Goal: Navigation & Orientation: Find specific page/section

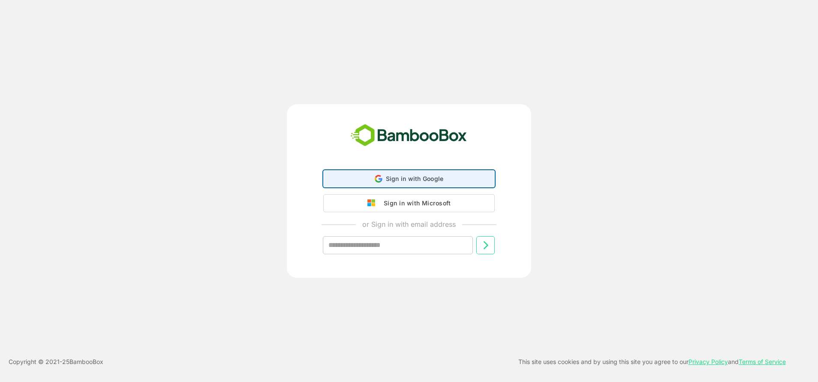
click at [385, 181] on div "Sign in with Google Sign in with Google. Opens in new tab" at bounding box center [409, 179] width 160 height 16
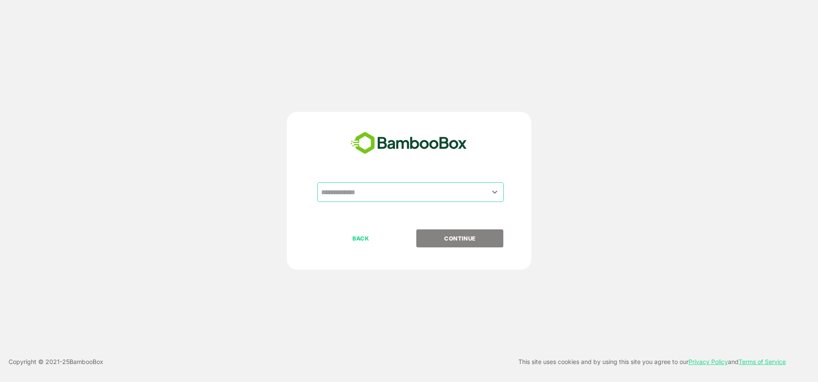
click at [366, 189] on input "text" at bounding box center [410, 192] width 183 height 16
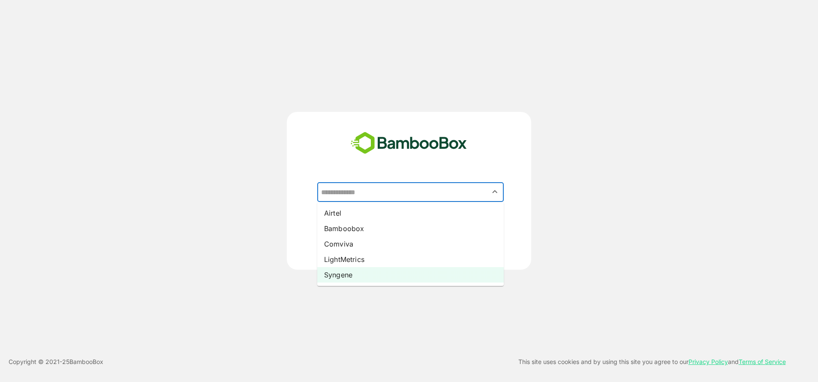
click at [354, 275] on li "Syngene" at bounding box center [410, 274] width 187 height 15
type input "*******"
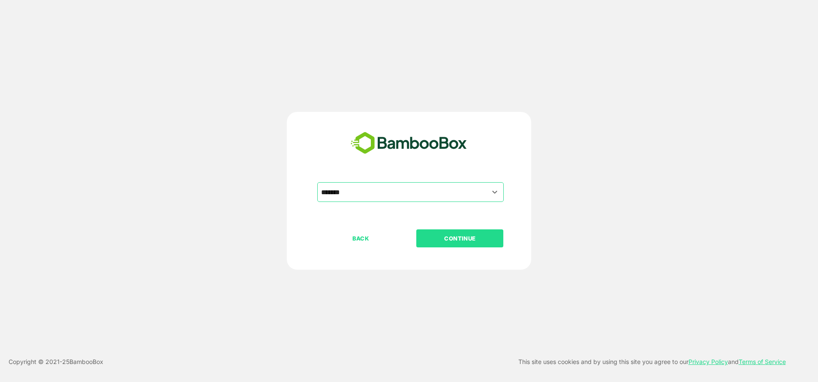
click at [502, 239] on p "CONTINUE" at bounding box center [460, 238] width 86 height 9
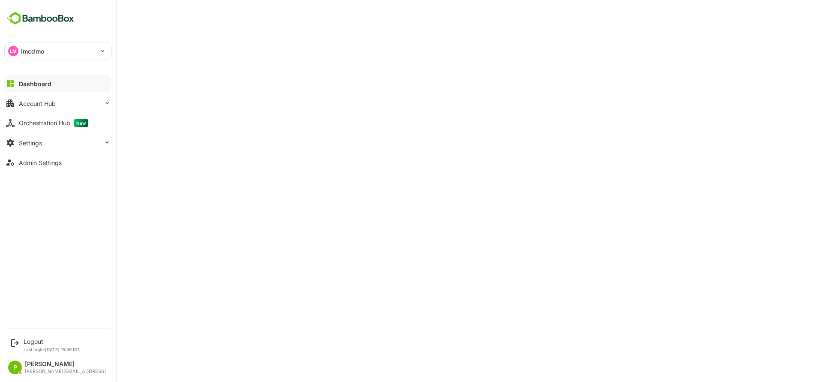
click at [61, 51] on div "LM lmcdmo" at bounding box center [53, 50] width 96 height 17
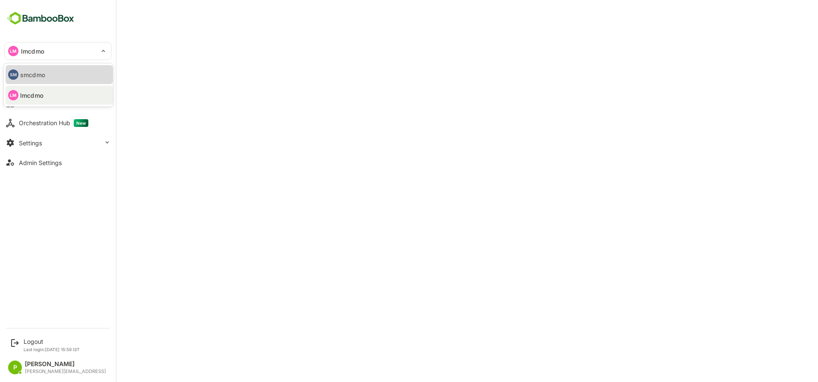
click at [49, 81] on li "SM smcdmo" at bounding box center [59, 74] width 107 height 19
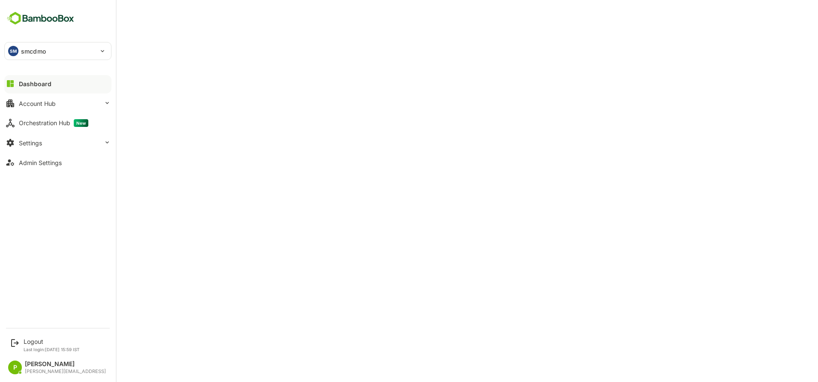
click at [77, 49] on div "SM smcdmo" at bounding box center [53, 50] width 96 height 17
click at [74, 76] on li "SM smcdmo" at bounding box center [59, 74] width 107 height 19
click at [54, 100] on div "Account Hub" at bounding box center [37, 103] width 37 height 7
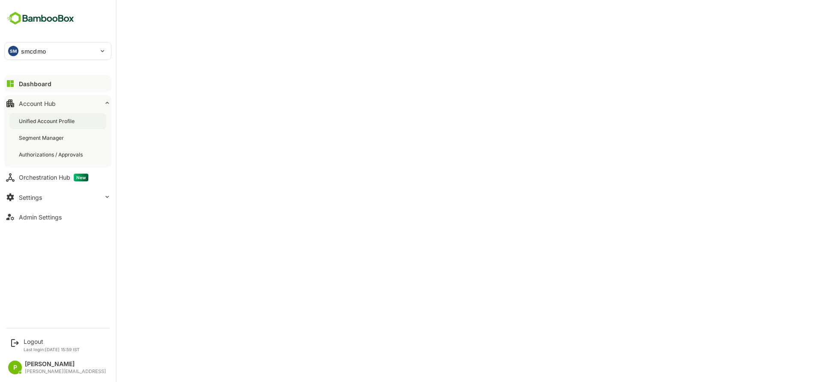
click at [66, 121] on div "Unified Account Profile" at bounding box center [47, 121] width 57 height 7
click at [58, 45] on div "SM smcdmo" at bounding box center [53, 50] width 96 height 17
click at [47, 86] on li "LM lmcdmo" at bounding box center [59, 95] width 107 height 19
click at [32, 86] on div "Dashboard" at bounding box center [34, 83] width 31 height 7
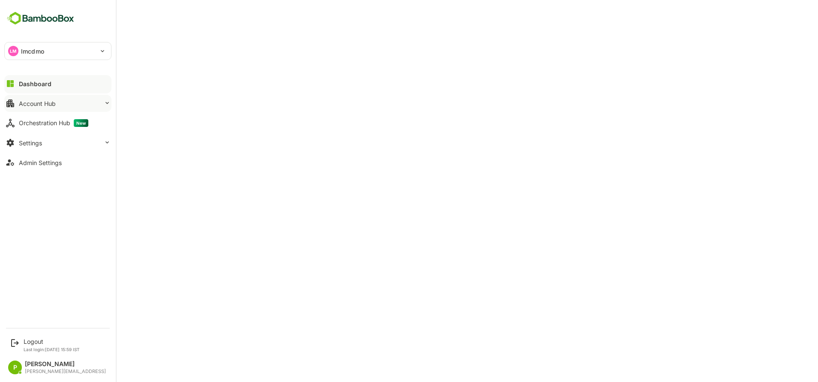
click at [50, 109] on button "Account Hub" at bounding box center [57, 103] width 107 height 17
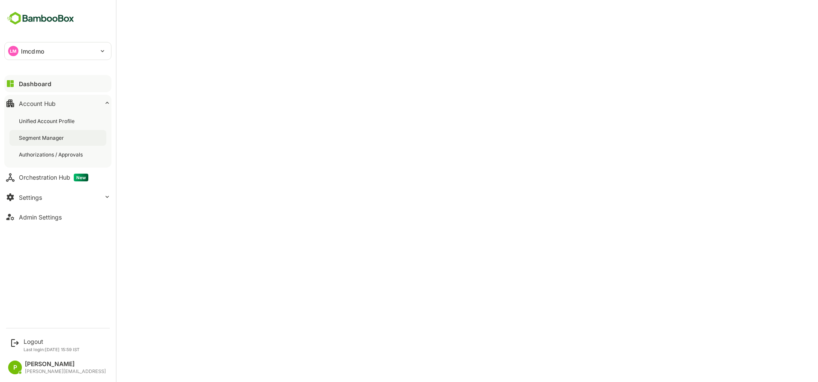
click at [41, 144] on div "Segment Manager" at bounding box center [57, 138] width 97 height 16
click at [47, 86] on div "Dashboard" at bounding box center [34, 83] width 31 height 7
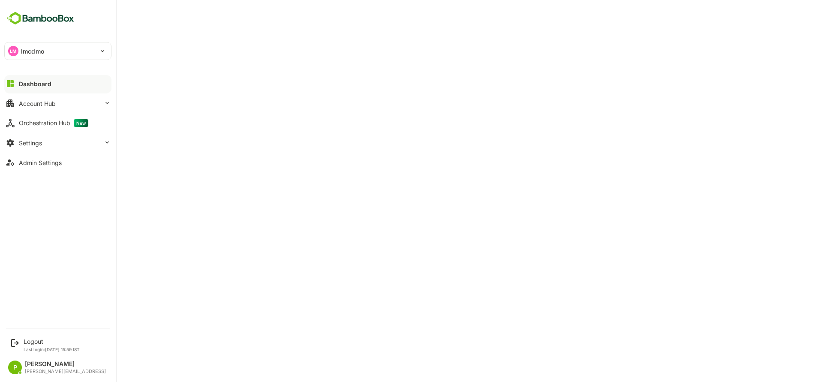
click at [57, 53] on div "LM lmcdmo" at bounding box center [53, 50] width 96 height 17
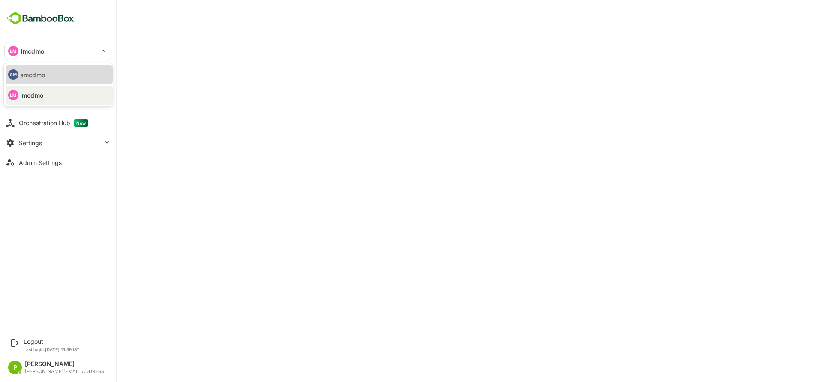
click at [52, 72] on li "SM smcdmo" at bounding box center [59, 74] width 107 height 19
type input "******"
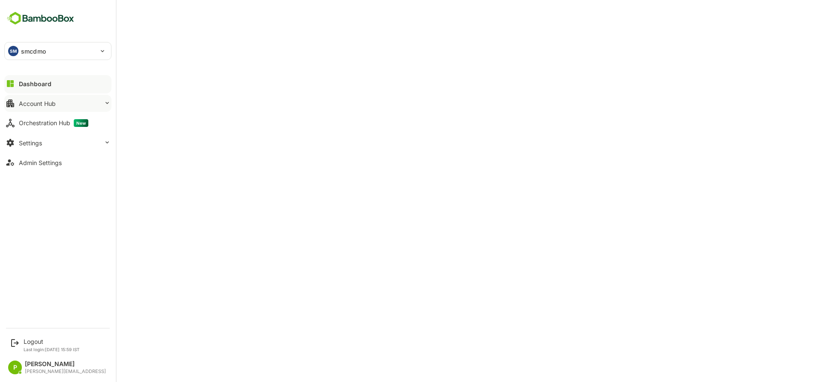
click at [51, 104] on div "Account Hub" at bounding box center [37, 103] width 37 height 7
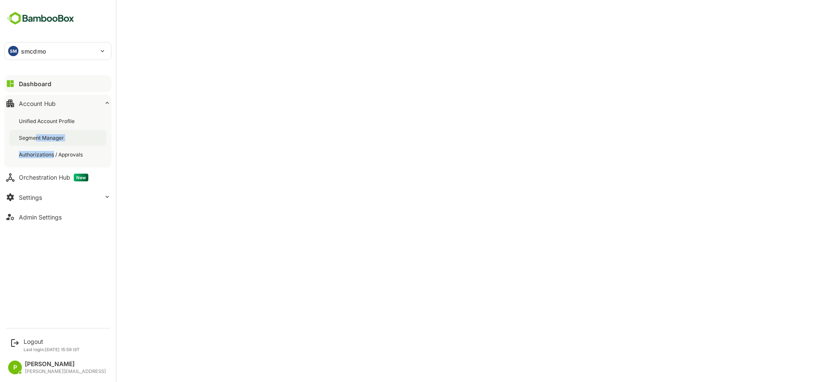
drag, startPoint x: 54, startPoint y: 147, endPoint x: 37, endPoint y: 138, distance: 18.8
click at [37, 138] on div "Unified Account Profile Segment Manager Authorizations / Approvals" at bounding box center [57, 138] width 107 height 60
drag, startPoint x: 37, startPoint y: 138, endPoint x: 25, endPoint y: 138, distance: 12.0
click at [25, 138] on div "Segment Manager" at bounding box center [42, 137] width 47 height 7
click at [31, 85] on div "Dashboard" at bounding box center [34, 83] width 31 height 7
